Goal: Task Accomplishment & Management: Manage account settings

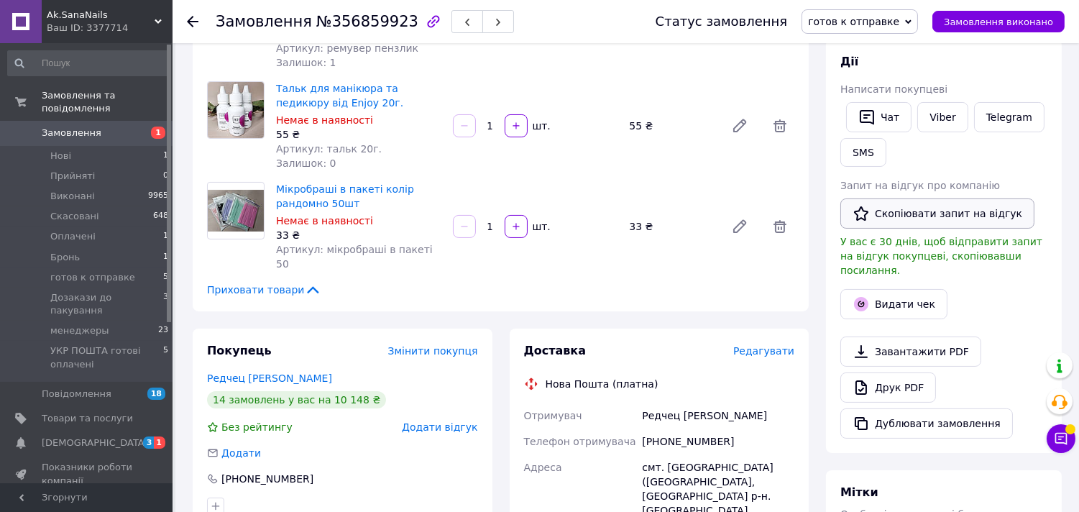
scroll to position [559, 0]
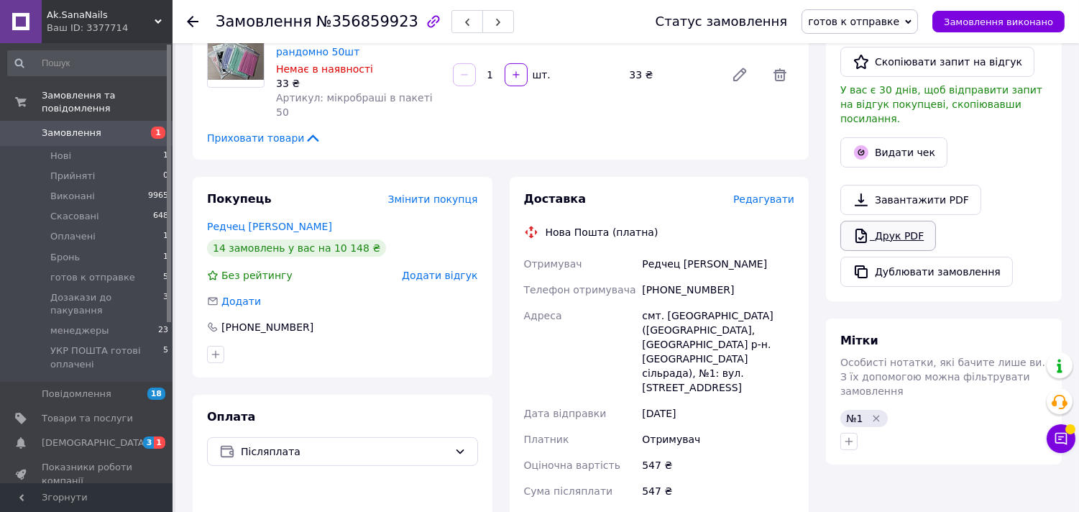
click at [882, 221] on link "Друк PDF" at bounding box center [889, 236] width 96 height 30
click at [122, 227] on li "Оплачені 1" at bounding box center [88, 237] width 177 height 20
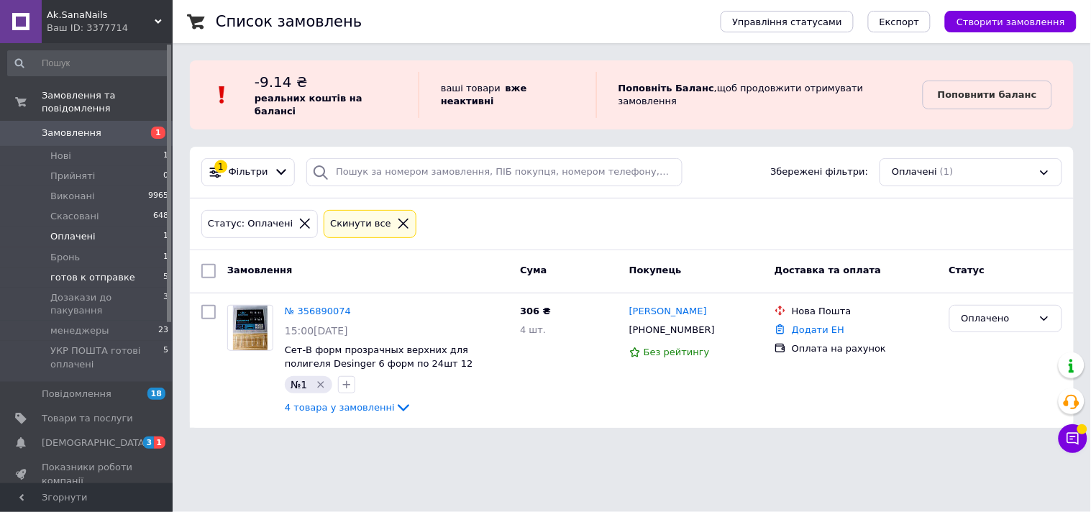
click at [123, 268] on li "готов к отправке 5" at bounding box center [88, 278] width 177 height 20
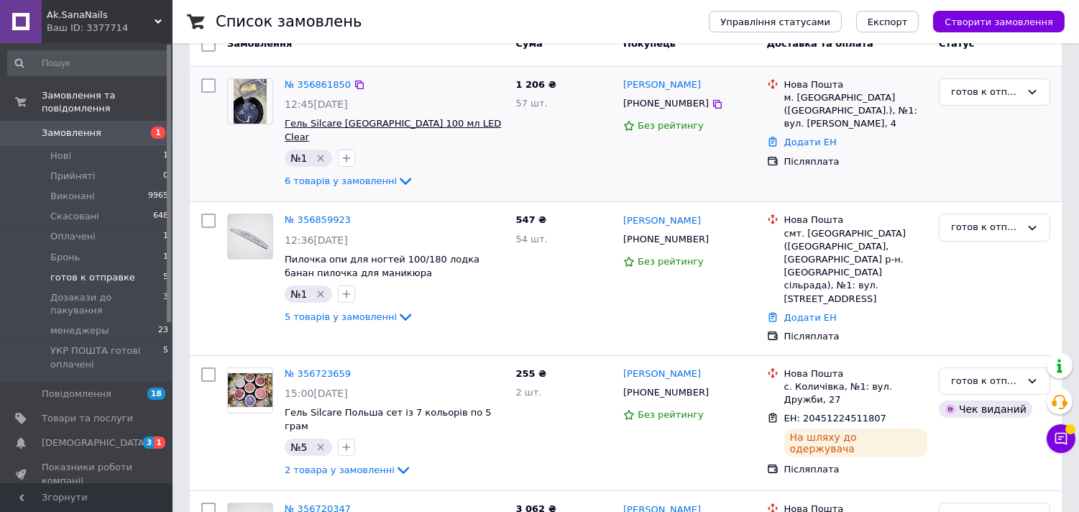
scroll to position [319, 0]
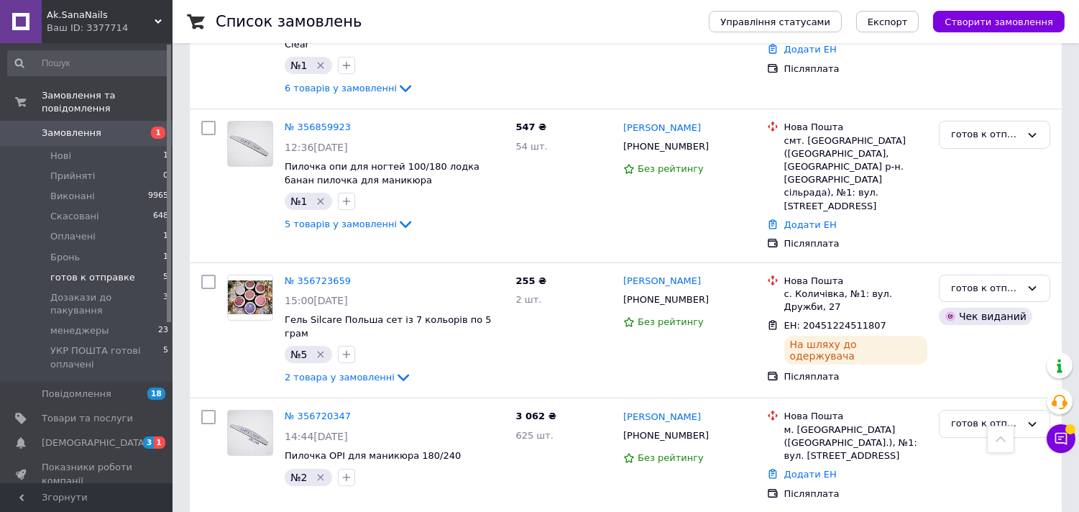
click at [122, 271] on span "готов к отправке" at bounding box center [92, 277] width 85 height 13
click at [96, 344] on span "УКР ПОШТА готові оплачені" at bounding box center [106, 357] width 113 height 26
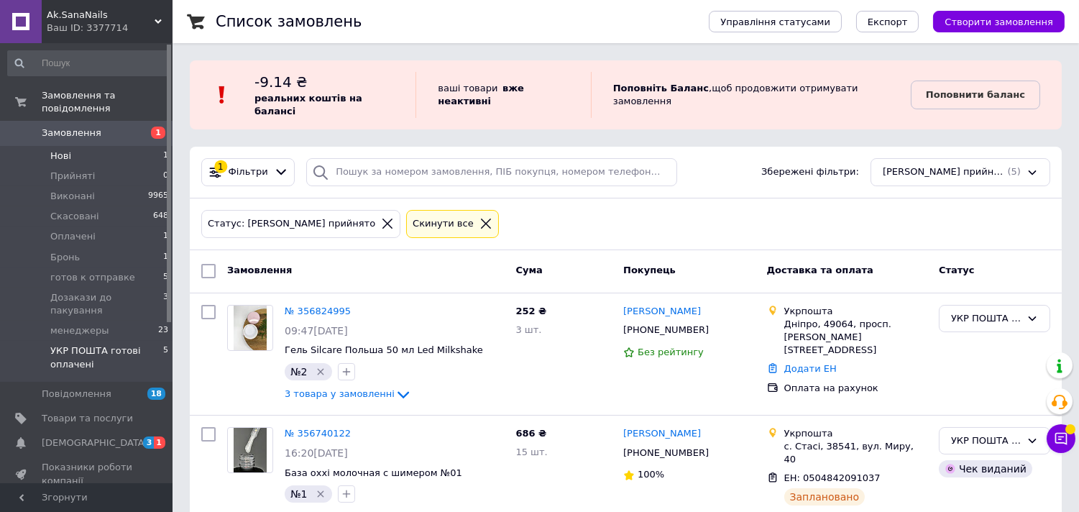
click at [67, 150] on span "Нові" at bounding box center [60, 156] width 21 height 13
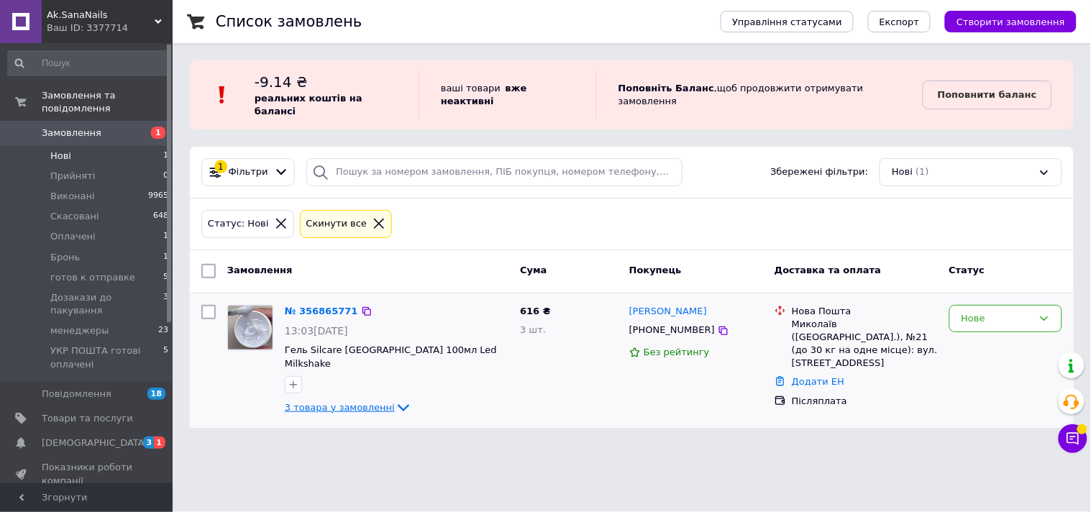
click at [298, 402] on span "3 товара у замовленні" at bounding box center [340, 407] width 110 height 11
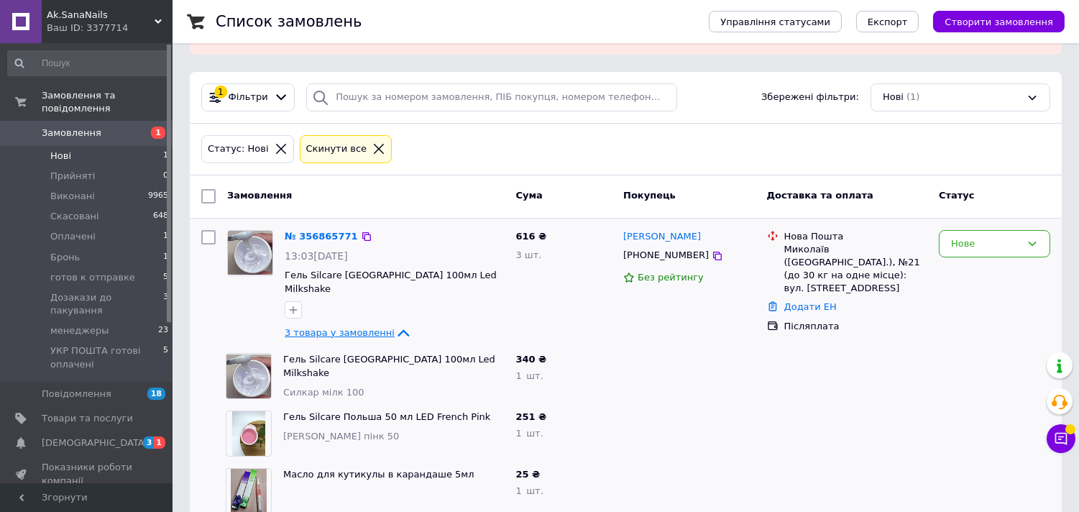
scroll to position [81, 0]
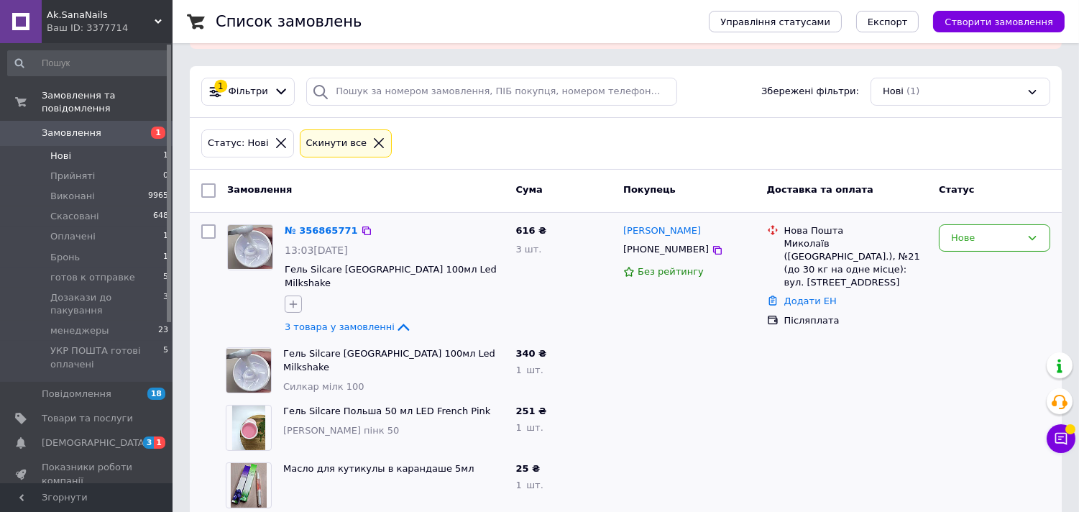
click at [288, 296] on button "button" at bounding box center [293, 304] width 17 height 17
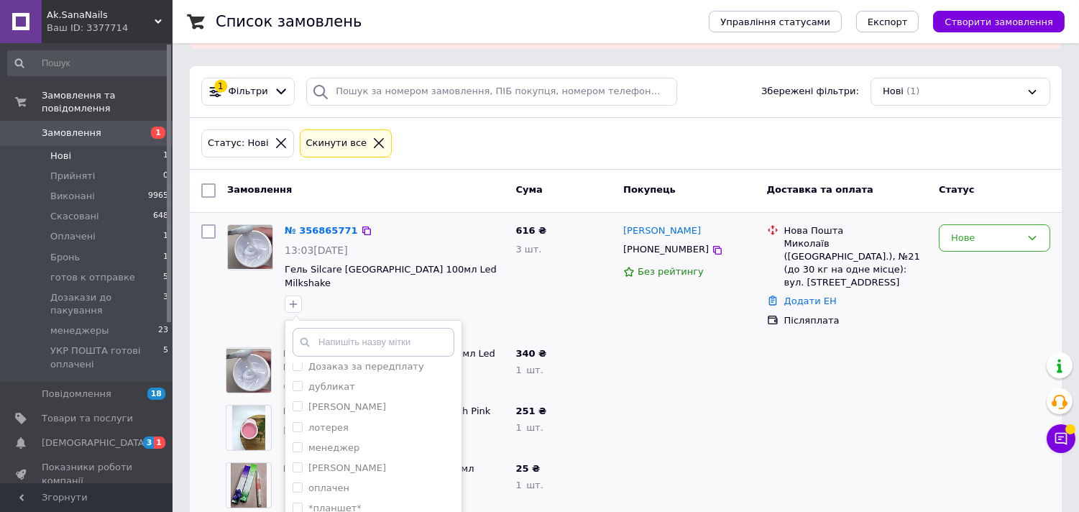
scroll to position [319, 0]
click at [319, 491] on li "сайт" at bounding box center [374, 501] width 176 height 20
checkbox input "true"
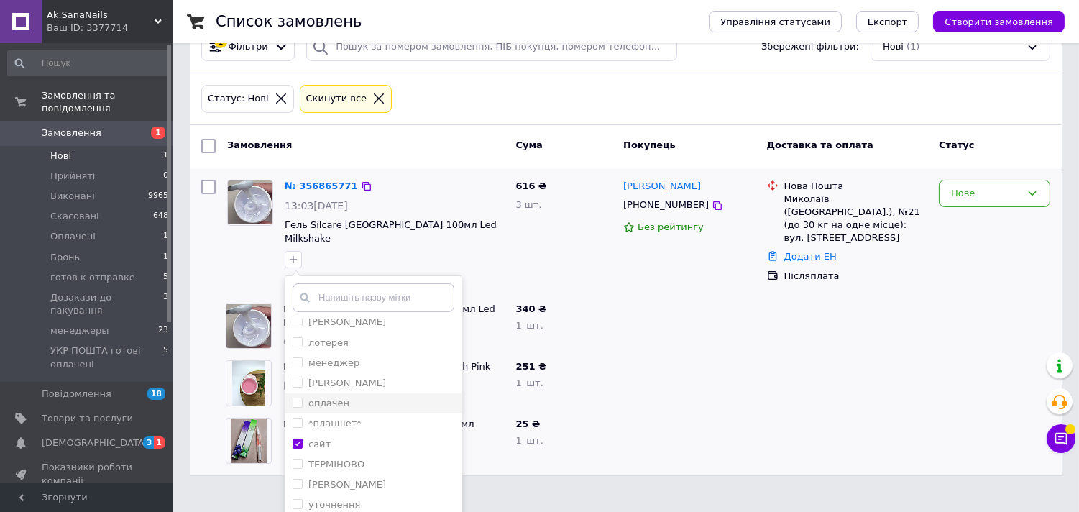
scroll to position [169, 0]
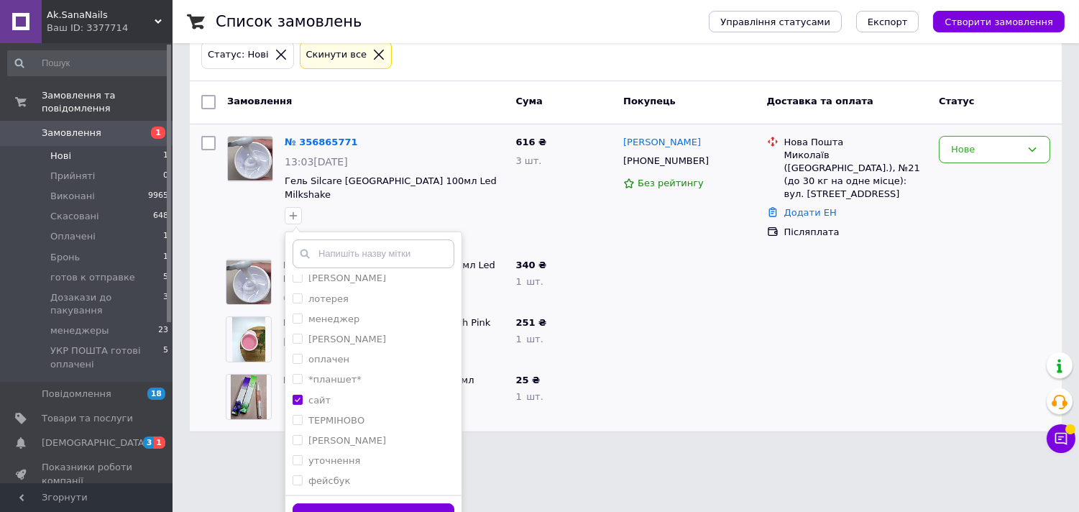
drag, startPoint x: 329, startPoint y: 493, endPoint x: 320, endPoint y: 468, distance: 26.9
click at [327, 503] on button "Додати мітку" at bounding box center [374, 517] width 162 height 28
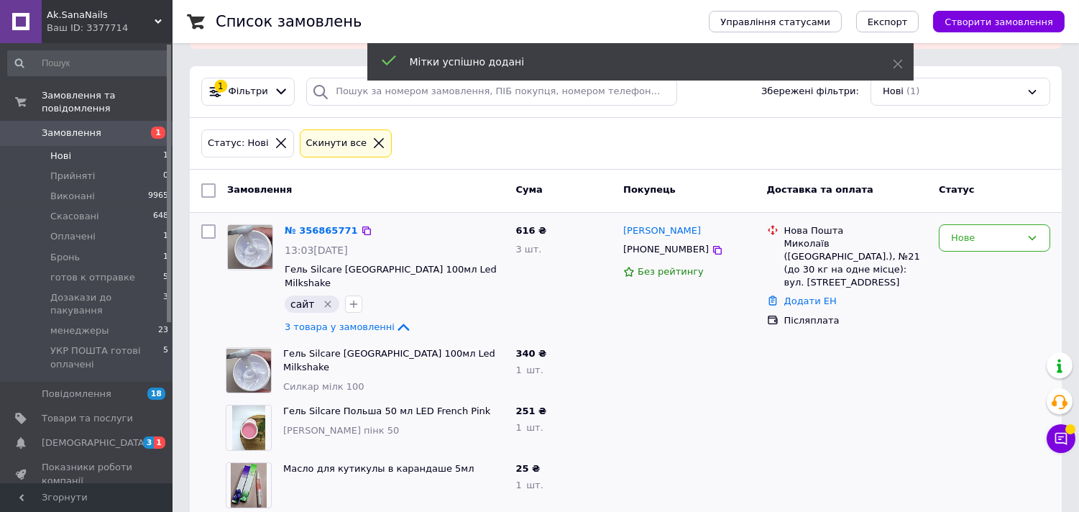
click at [261, 227] on img at bounding box center [250, 246] width 45 height 43
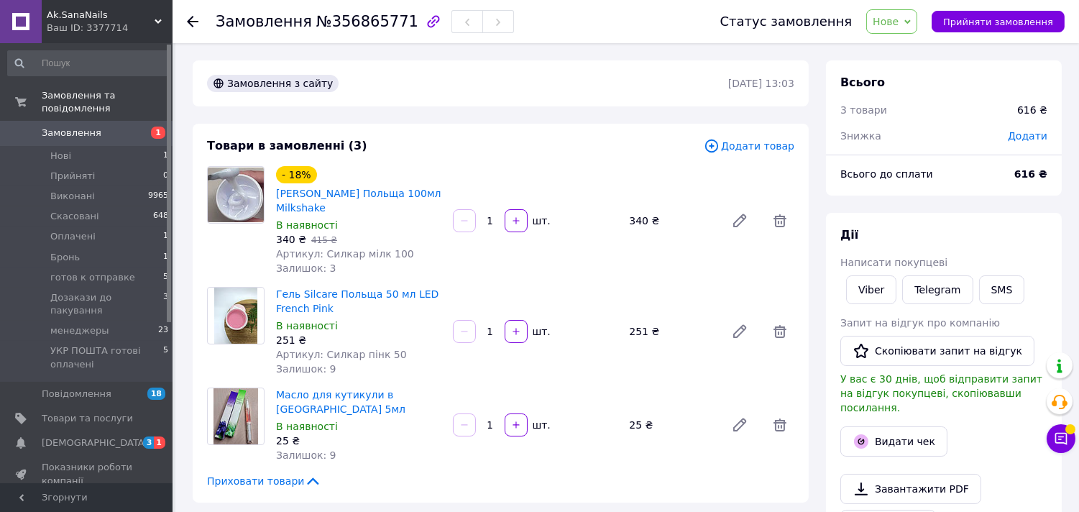
click at [899, 16] on span "Нове" at bounding box center [886, 22] width 26 height 12
click at [932, 51] on li "Прийнято" at bounding box center [942, 51] width 151 height 22
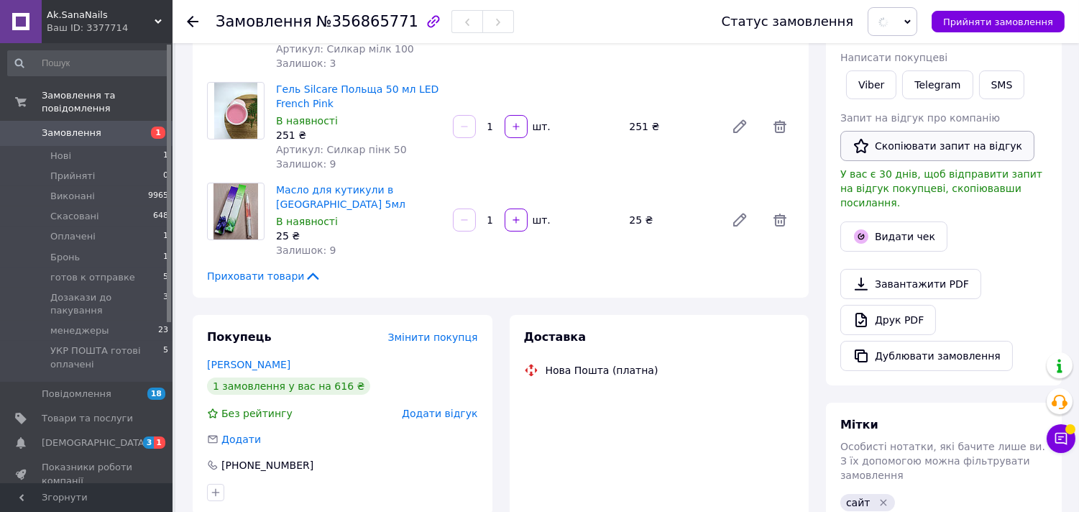
scroll to position [399, 0]
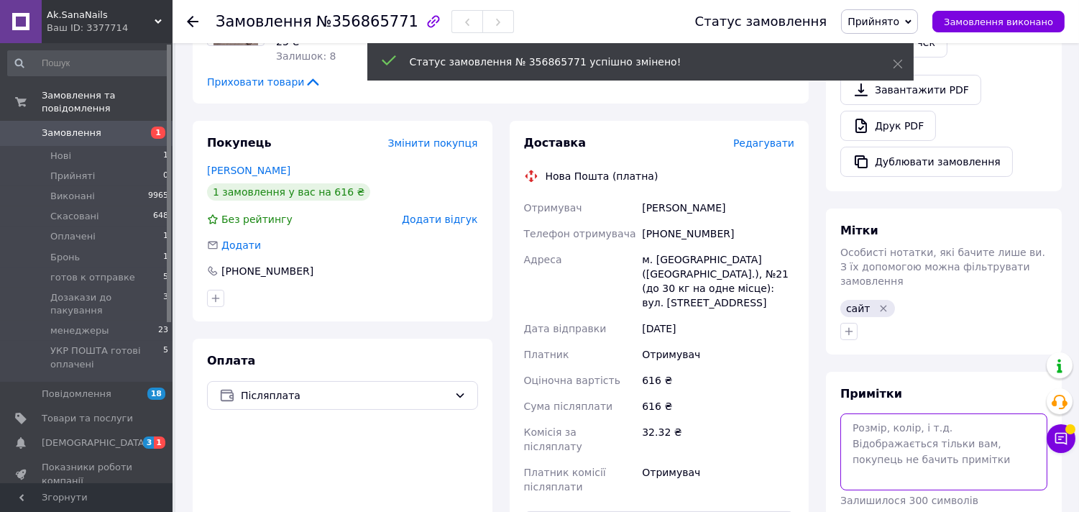
drag, startPoint x: 877, startPoint y: 451, endPoint x: 857, endPoint y: 405, distance: 50.2
click at [875, 448] on textarea at bounding box center [944, 452] width 207 height 76
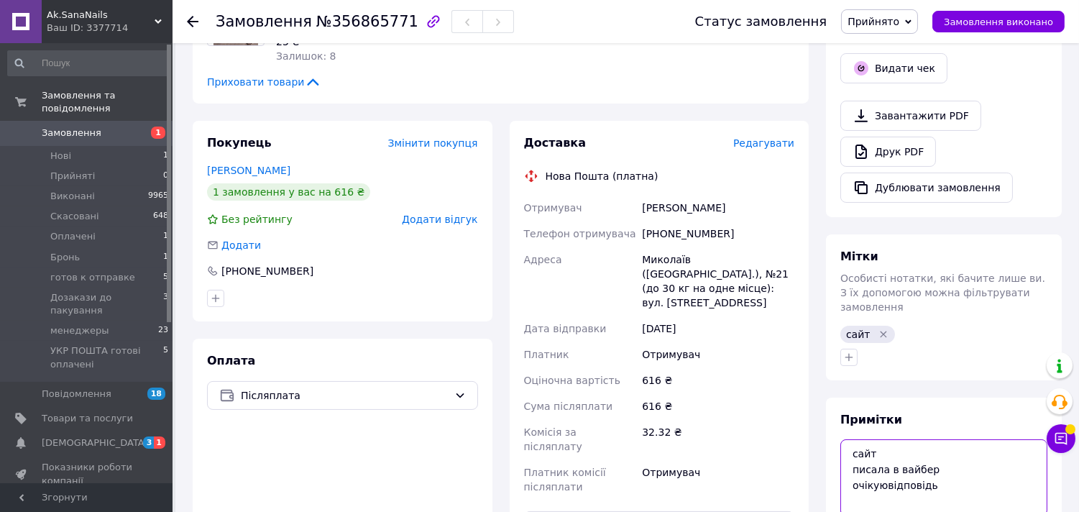
click at [885, 457] on textarea "сайт писала в вайбер очікуювідповідь" at bounding box center [944, 477] width 207 height 76
click at [951, 452] on textarea "сайт писала в вайбер очікую відповідь" at bounding box center [944, 477] width 207 height 76
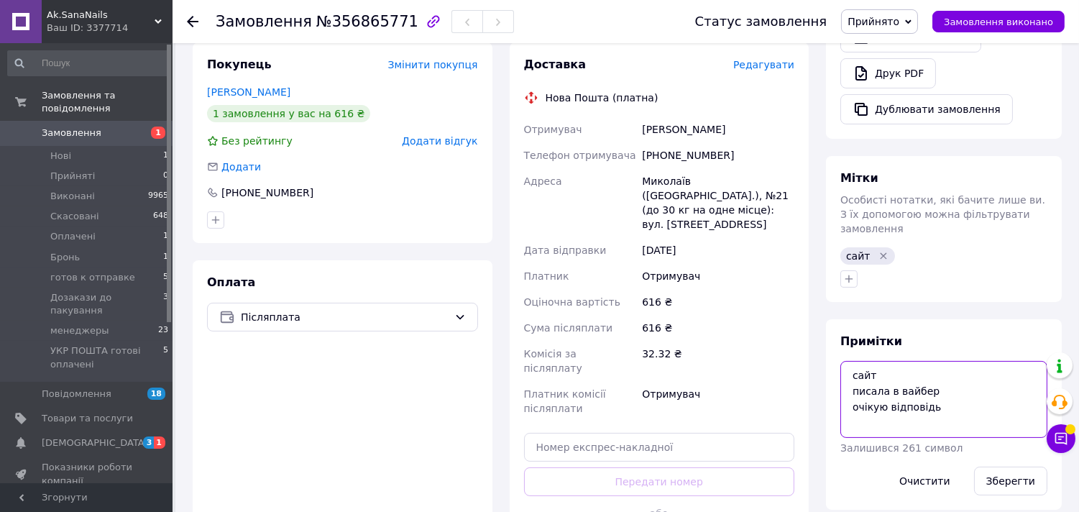
scroll to position [685, 0]
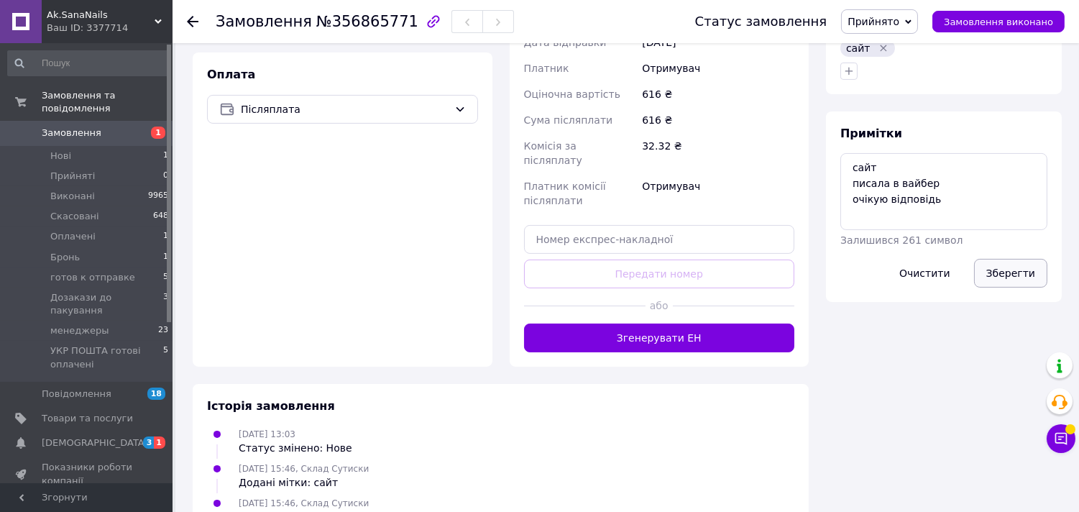
click at [1019, 259] on button "Зберегти" at bounding box center [1010, 273] width 73 height 29
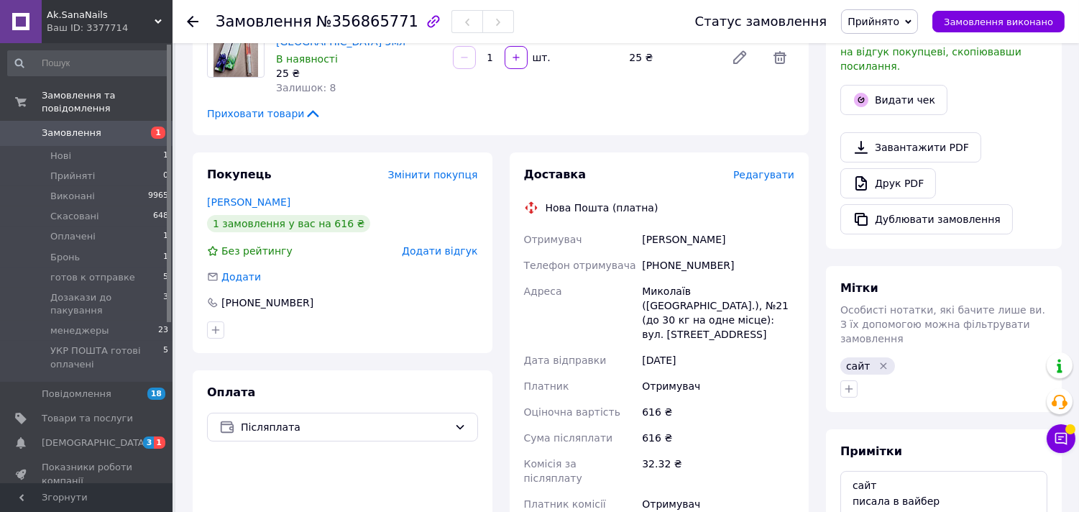
scroll to position [365, 0]
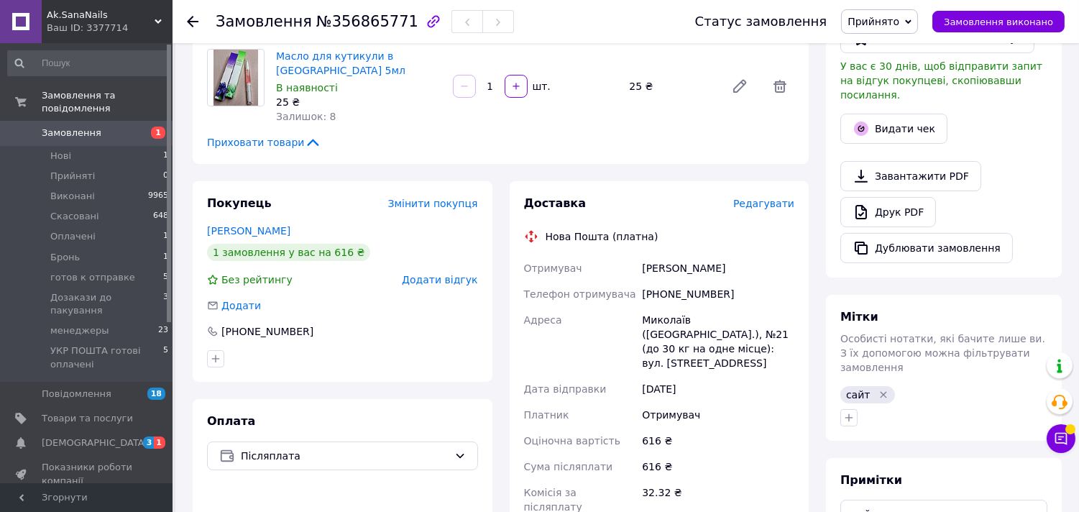
click at [685, 303] on div "Отримувач Лунгол Анна Телефон отримувача +380637616048 Адреса Миколаїв (Миколаї…" at bounding box center [659, 407] width 277 height 305
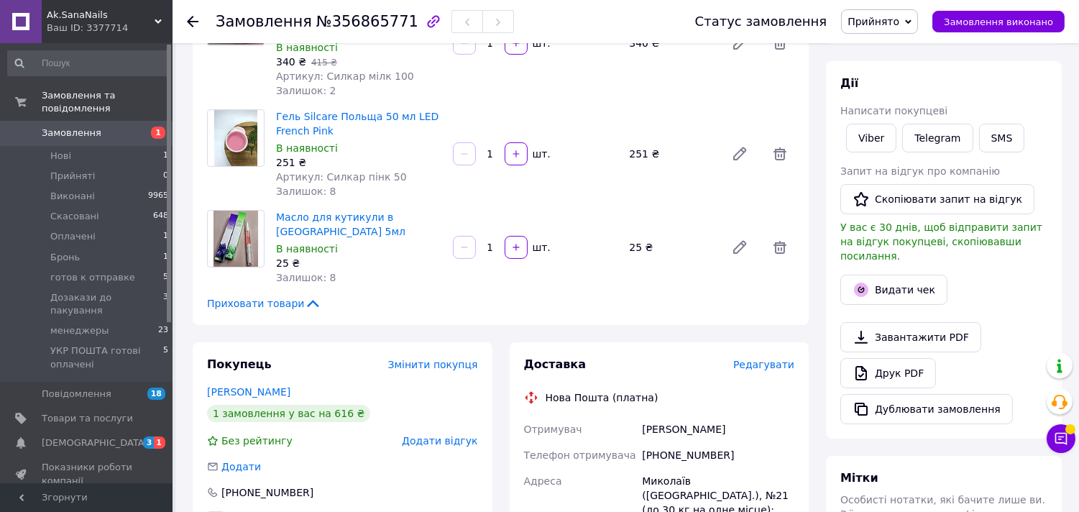
scroll to position [446, 0]
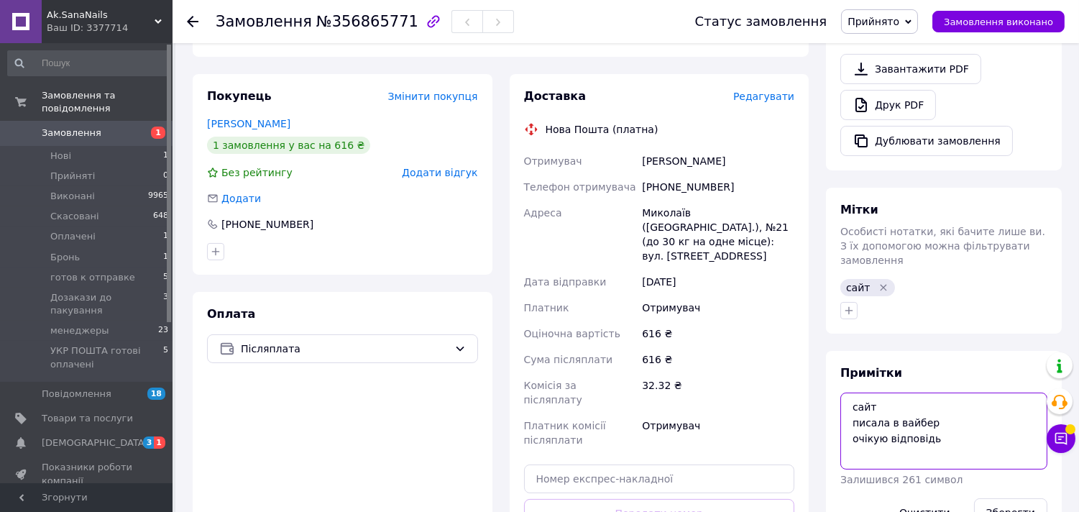
drag, startPoint x: 941, startPoint y: 427, endPoint x: 911, endPoint y: 435, distance: 30.5
click at [939, 427] on textarea "сайт писала в вайбер очікую відповідь" at bounding box center [944, 431] width 207 height 76
click at [921, 412] on textarea "сайт писала в вайбер очікую придооплату" at bounding box center [944, 431] width 207 height 76
type textarea "сайт писала в вайбер очікую придоплату"
click at [1011, 498] on button "Зберегти" at bounding box center [1010, 512] width 73 height 29
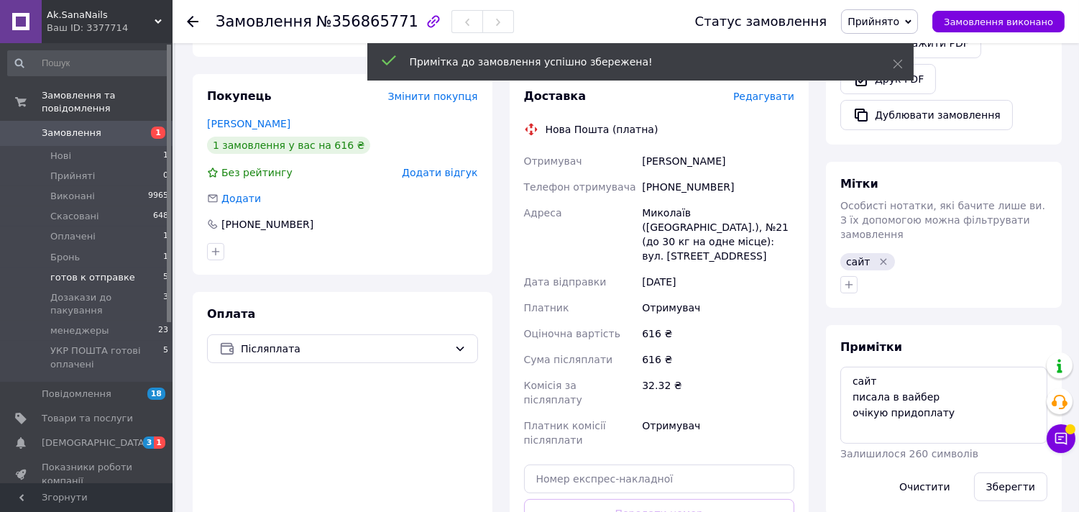
click at [110, 271] on span "готов к отправке" at bounding box center [92, 277] width 85 height 13
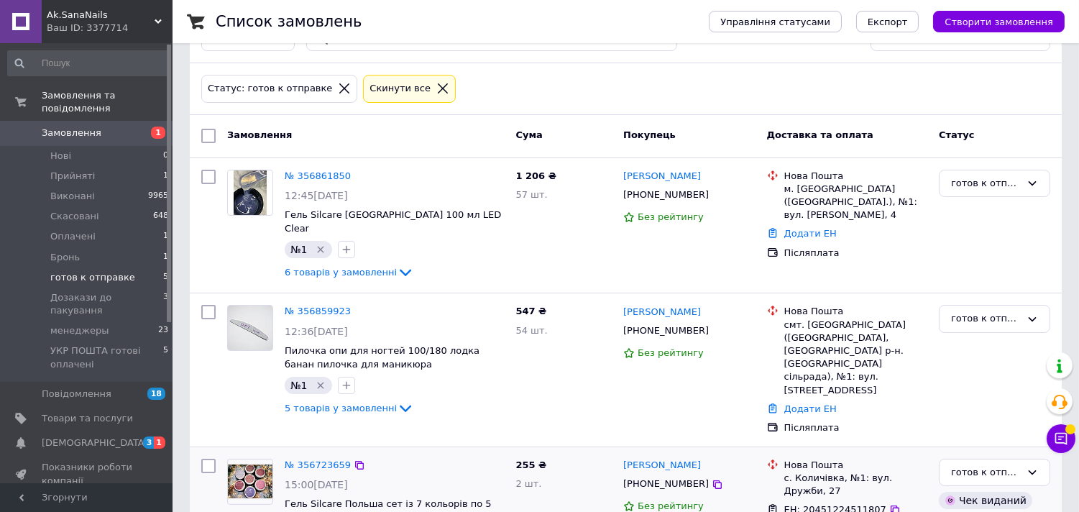
scroll to position [160, 0]
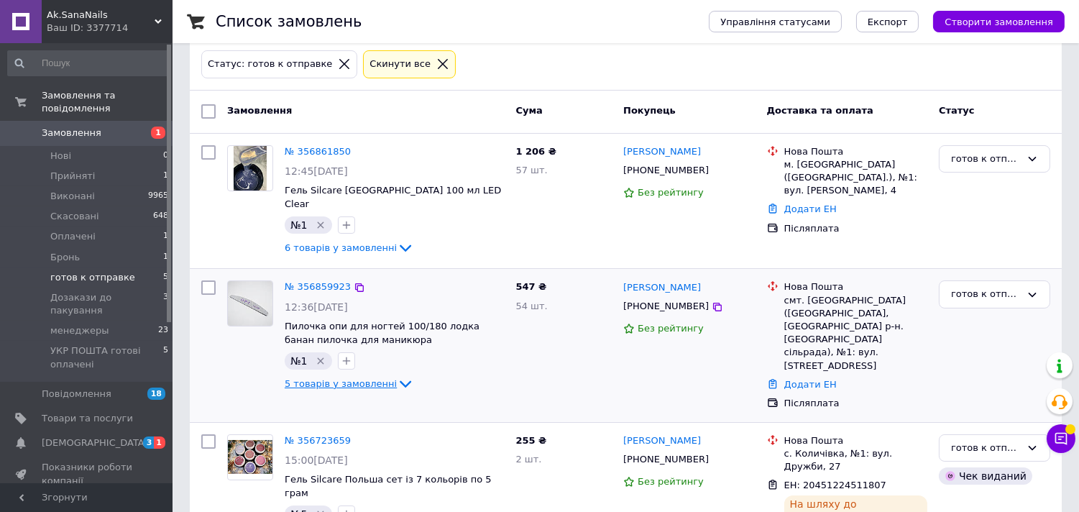
click at [339, 378] on span "5 товарів у замовленні" at bounding box center [341, 383] width 112 height 11
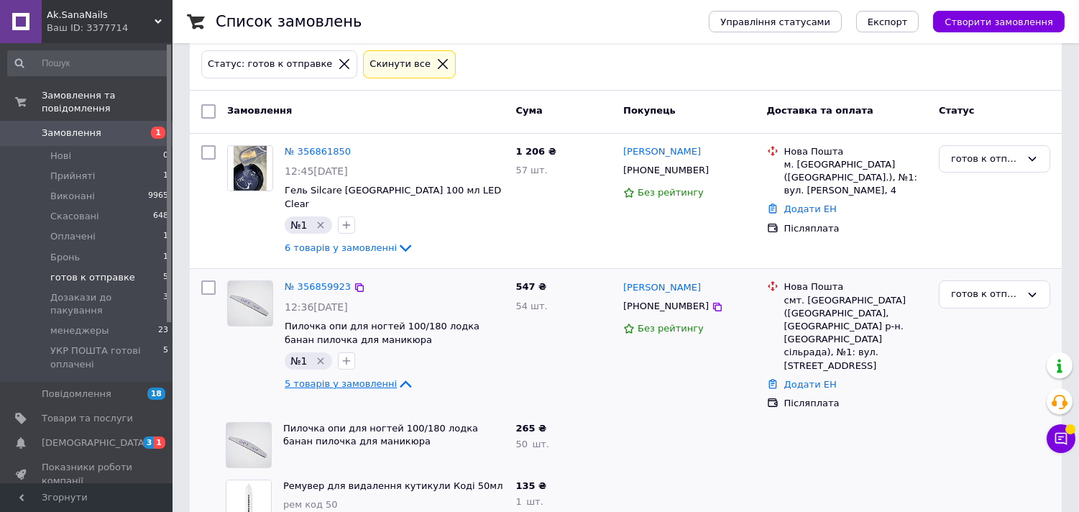
click at [339, 378] on span "5 товарів у замовленні" at bounding box center [341, 383] width 112 height 11
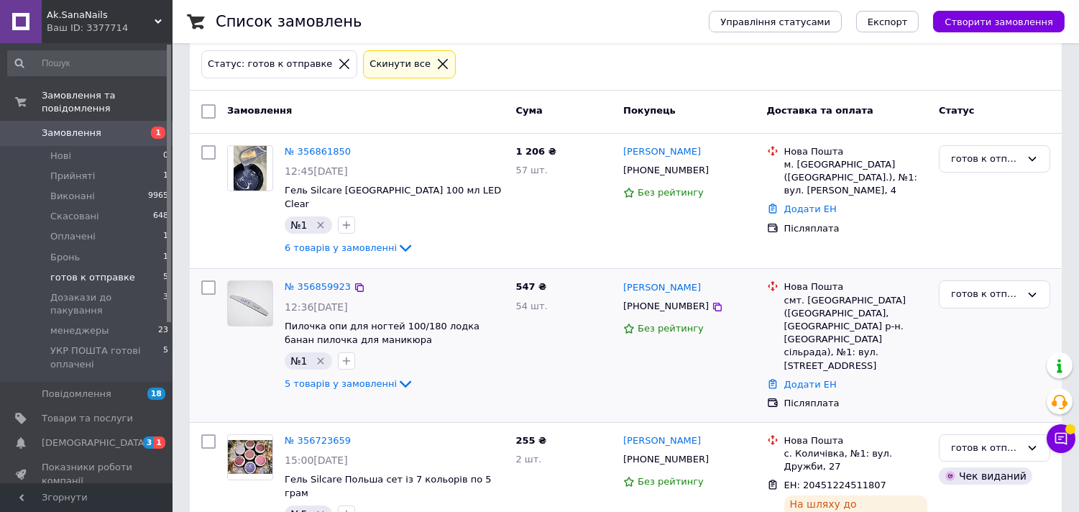
click at [242, 281] on img at bounding box center [250, 303] width 45 height 45
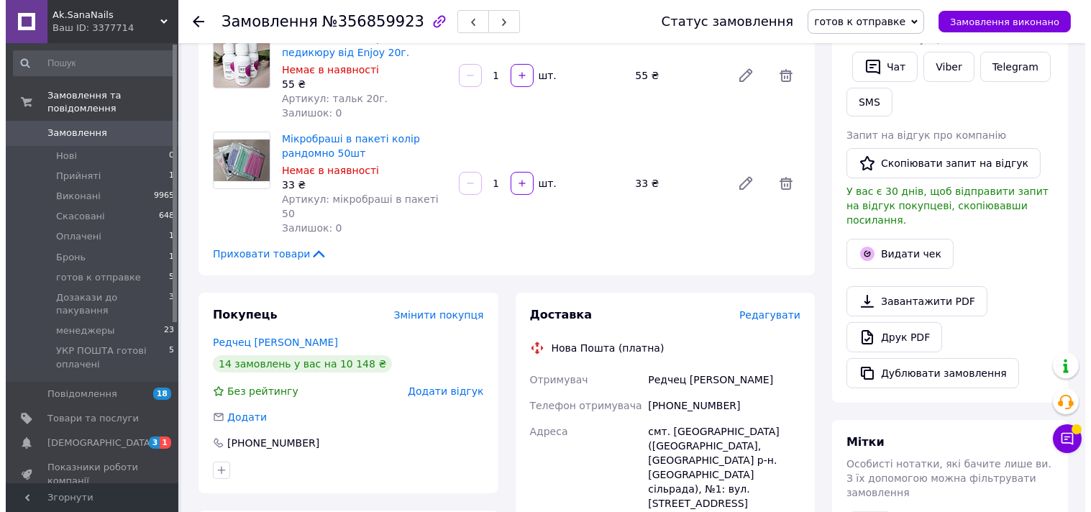
scroll to position [479, 0]
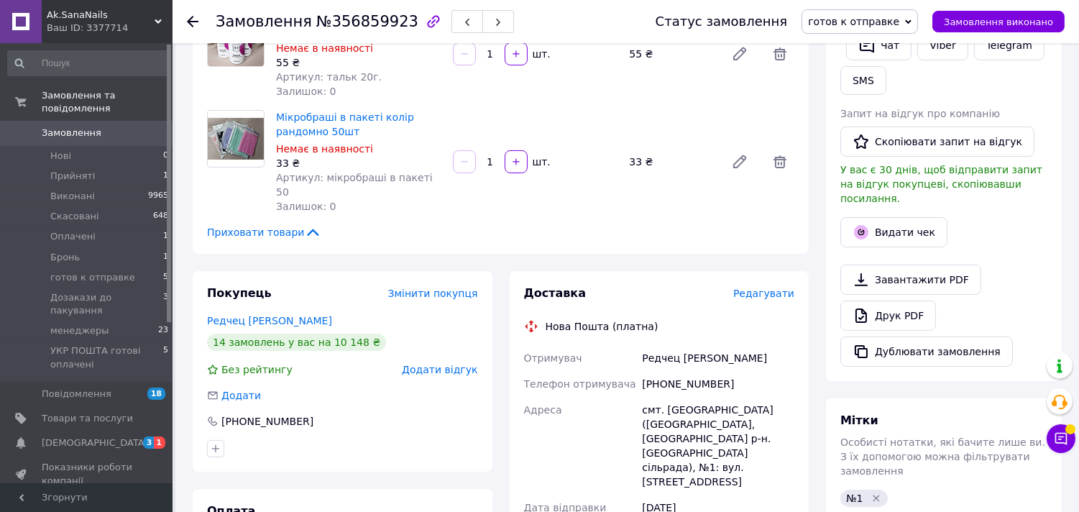
click at [775, 288] on span "Редагувати" at bounding box center [764, 294] width 61 height 12
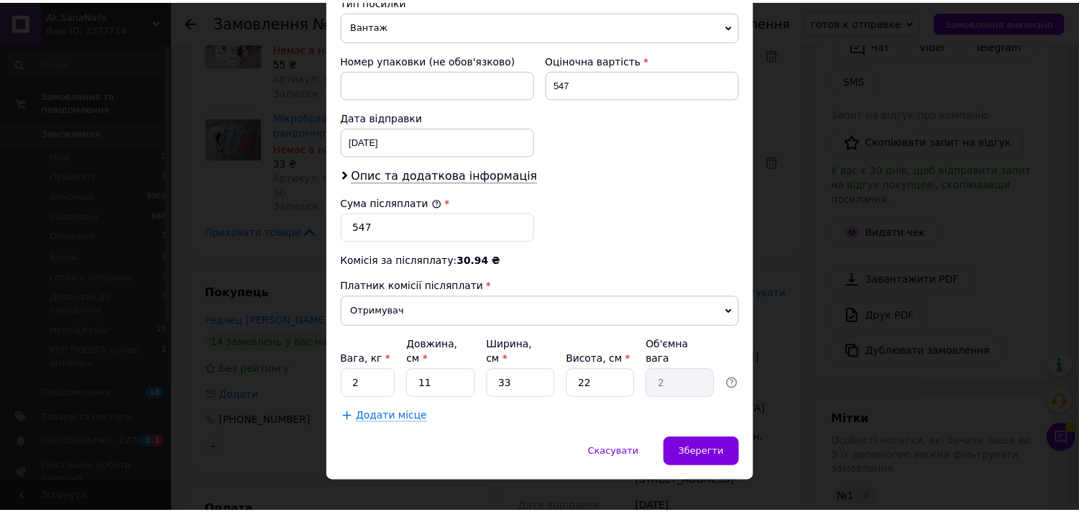
scroll to position [603, 0]
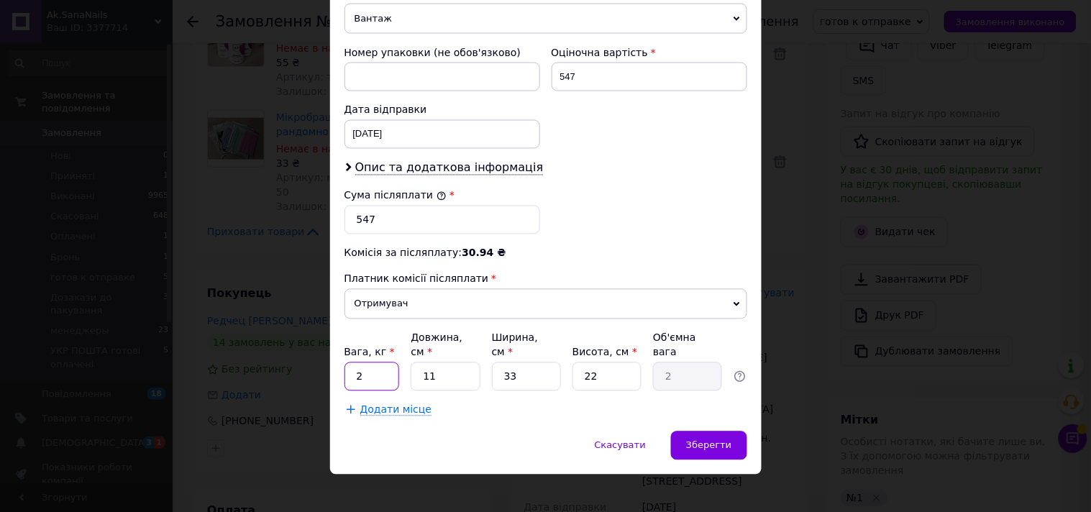
click at [380, 364] on input "2" at bounding box center [371, 376] width 55 height 29
type input "0.620"
click at [440, 362] on input "11" at bounding box center [445, 376] width 69 height 29
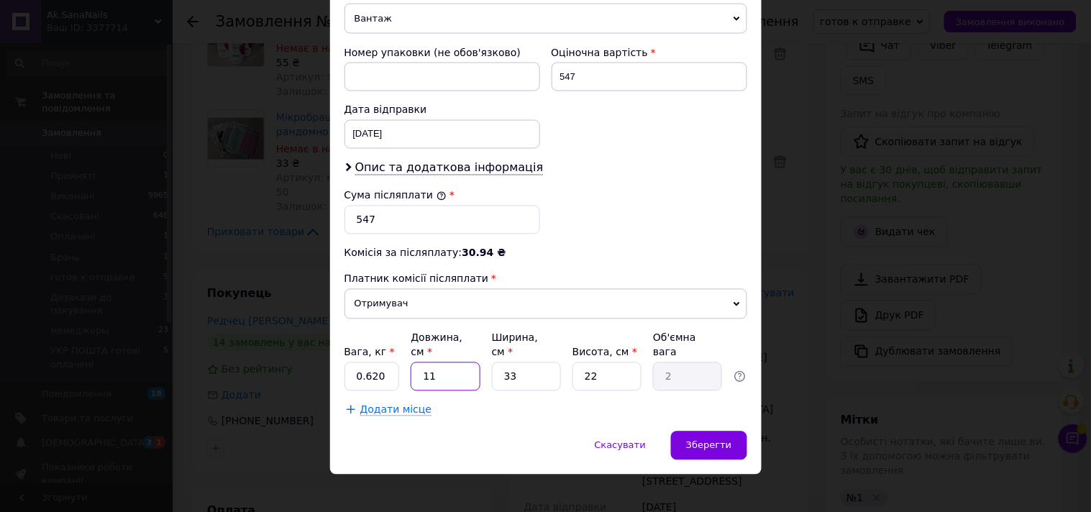
type input "2"
type input "0.36"
type input "22"
type input "3.99"
type input "22"
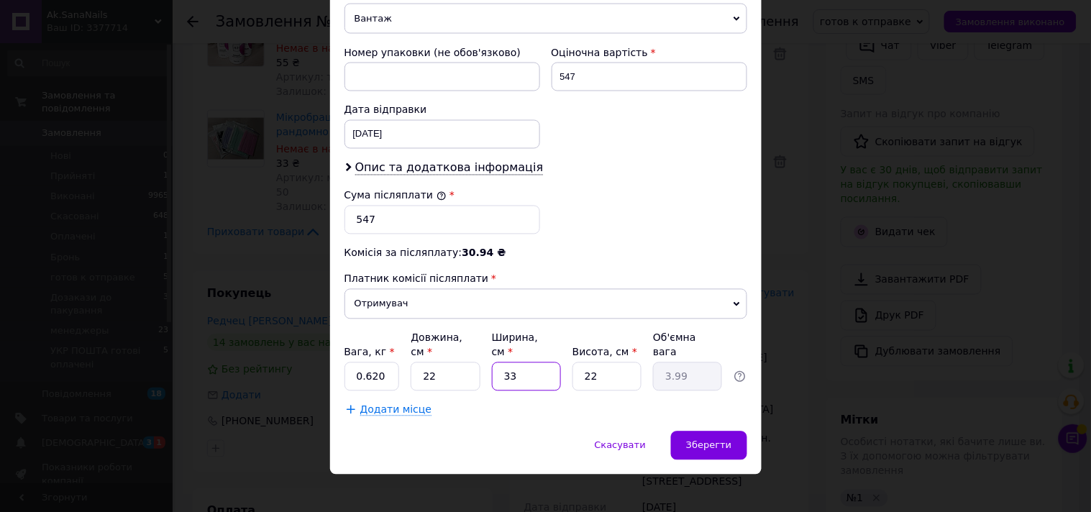
click at [539, 364] on input "33" at bounding box center [526, 376] width 69 height 29
type input "1"
type input "0.12"
type input "14"
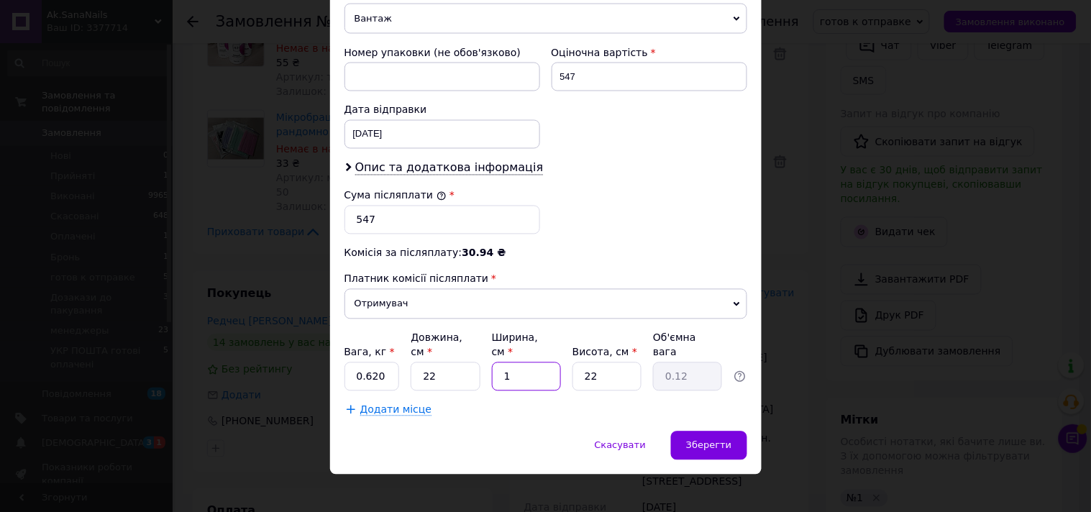
type input "1.69"
type input "14"
click at [644, 371] on div "Вага, кг * 0.620 Довжина, см * 22 Ширина, см * 14 Висота, см * 22 Об'ємна вага …" at bounding box center [545, 361] width 403 height 60
click at [627, 362] on input "22" at bounding box center [606, 376] width 69 height 29
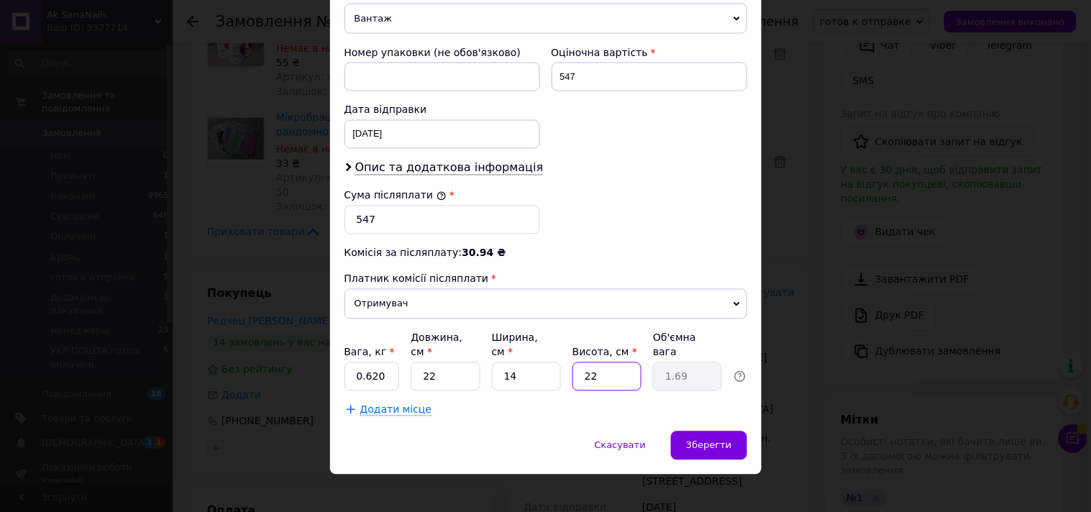
click at [627, 362] on input "22" at bounding box center [606, 376] width 69 height 29
type input "6"
type input "0.46"
type input "6"
click at [730, 431] on div "Зберегти" at bounding box center [709, 445] width 76 height 29
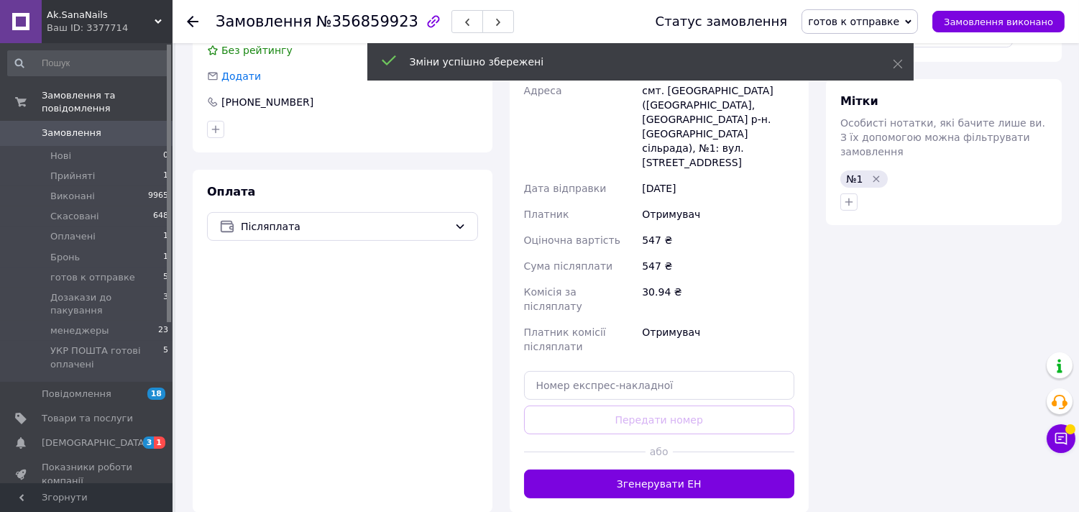
scroll to position [799, 0]
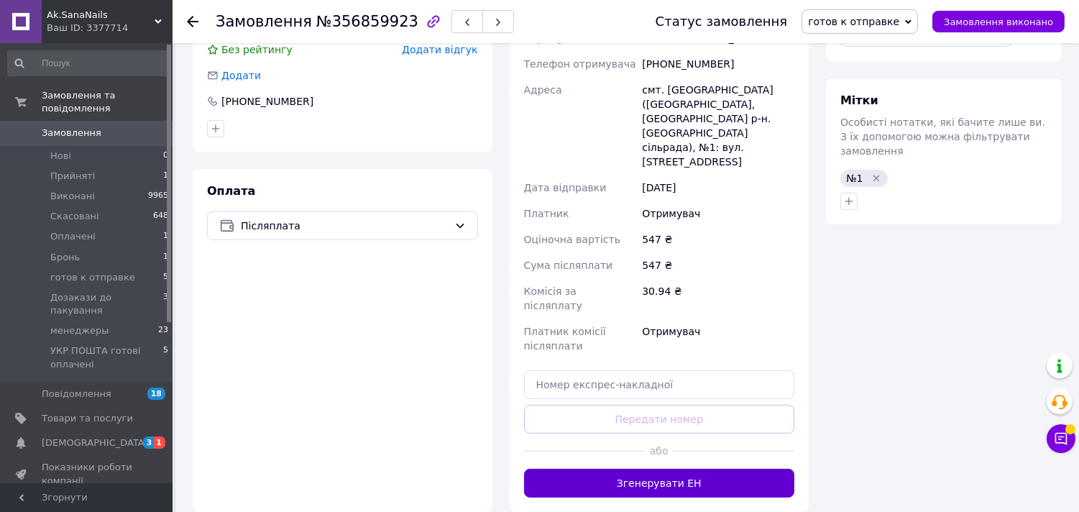
click at [662, 469] on button "Згенерувати ЕН" at bounding box center [659, 483] width 271 height 29
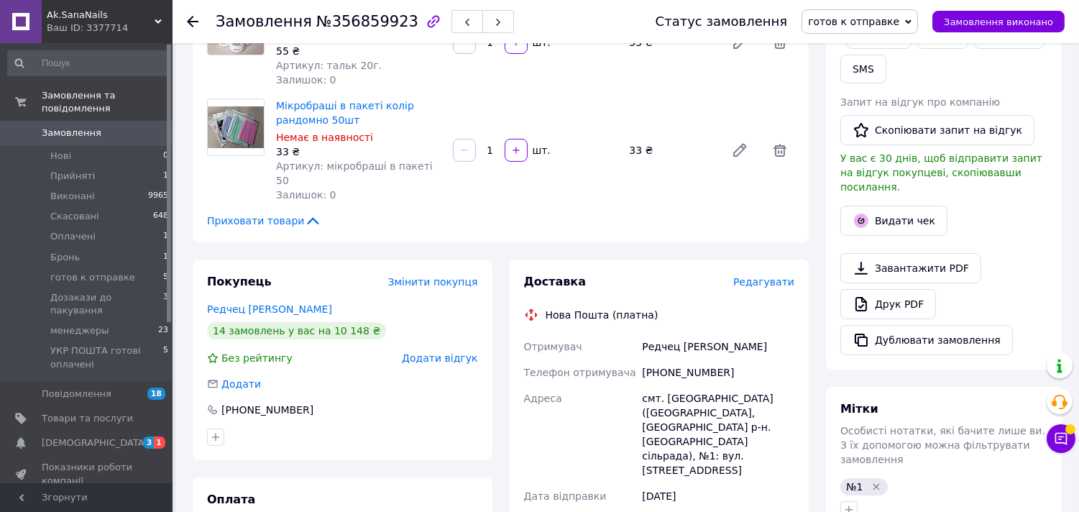
scroll to position [479, 0]
